Goal: Information Seeking & Learning: Learn about a topic

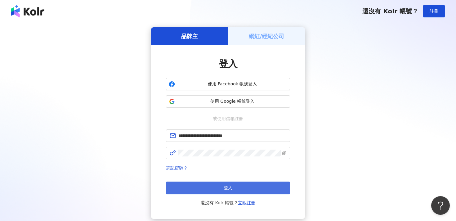
click at [232, 185] on span "登入" at bounding box center [228, 187] width 9 height 5
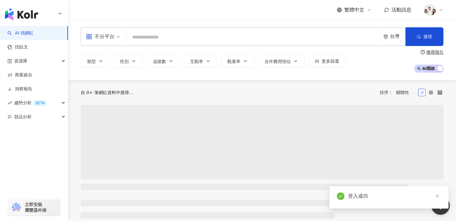
click at [169, 34] on input "search" at bounding box center [254, 37] width 250 height 12
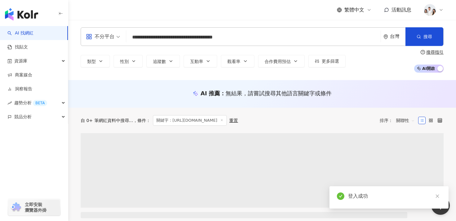
scroll to position [10, 0]
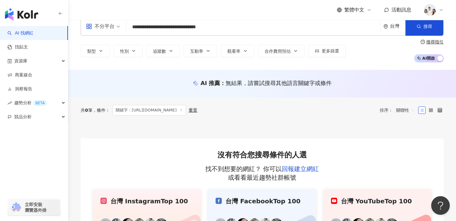
drag, startPoint x: 223, startPoint y: 27, endPoint x: 274, endPoint y: 28, distance: 50.9
click at [274, 28] on input "**********" at bounding box center [254, 27] width 250 height 12
type input "**********"
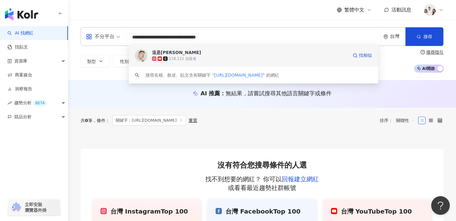
click at [221, 54] on span "這是[PERSON_NAME]" at bounding box center [250, 52] width 196 height 6
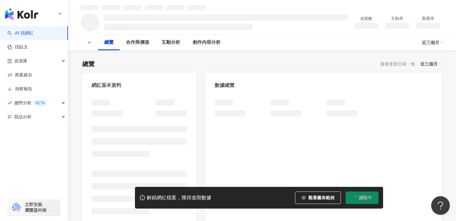
scroll to position [29, 0]
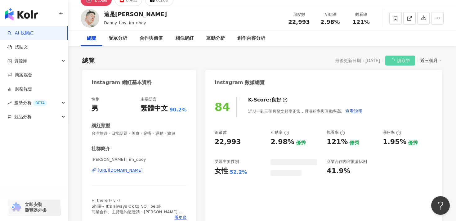
scroll to position [22, 0]
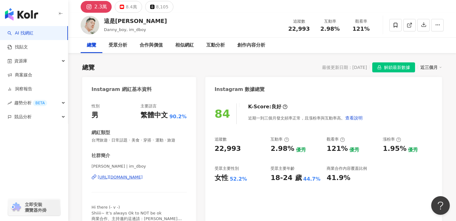
click at [100, 7] on div "2.3萬" at bounding box center [100, 6] width 13 height 9
click at [93, 9] on button "2.3萬" at bounding box center [96, 7] width 31 height 12
